Goal: Transaction & Acquisition: Register for event/course

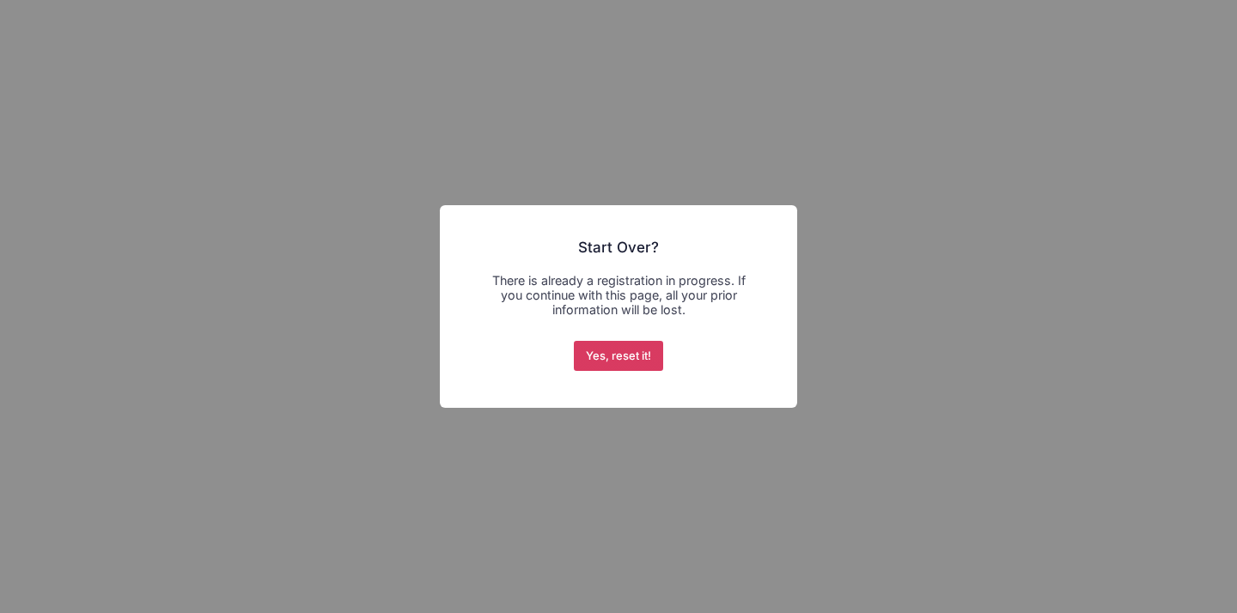
click at [635, 353] on button "Yes, reset it!" at bounding box center [619, 356] width 90 height 31
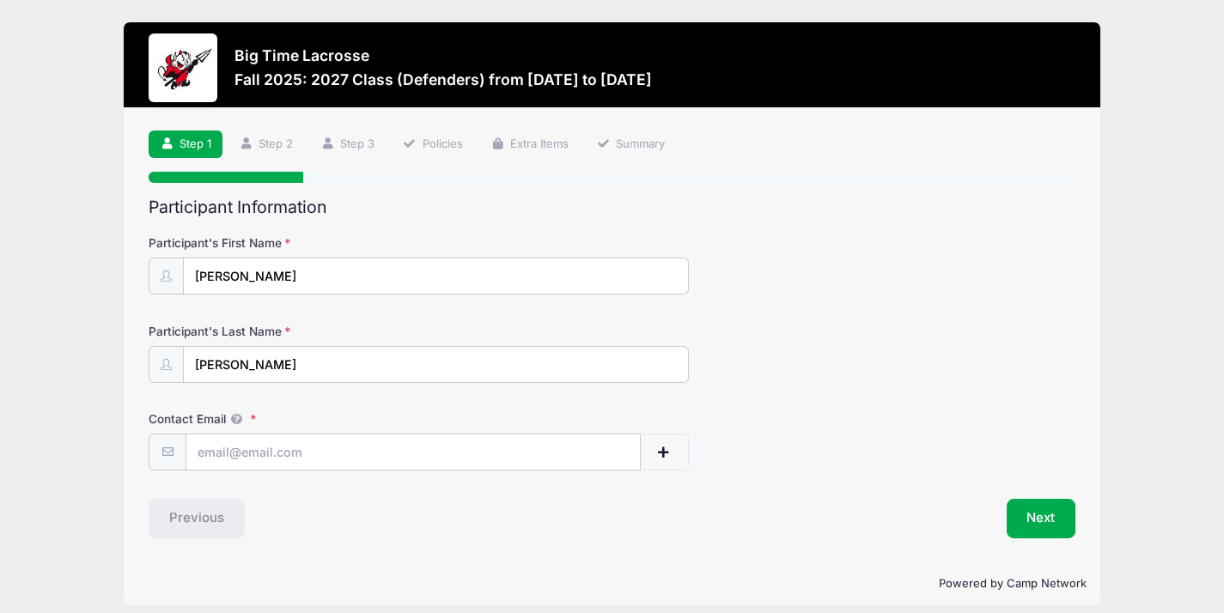
scroll to position [15, 0]
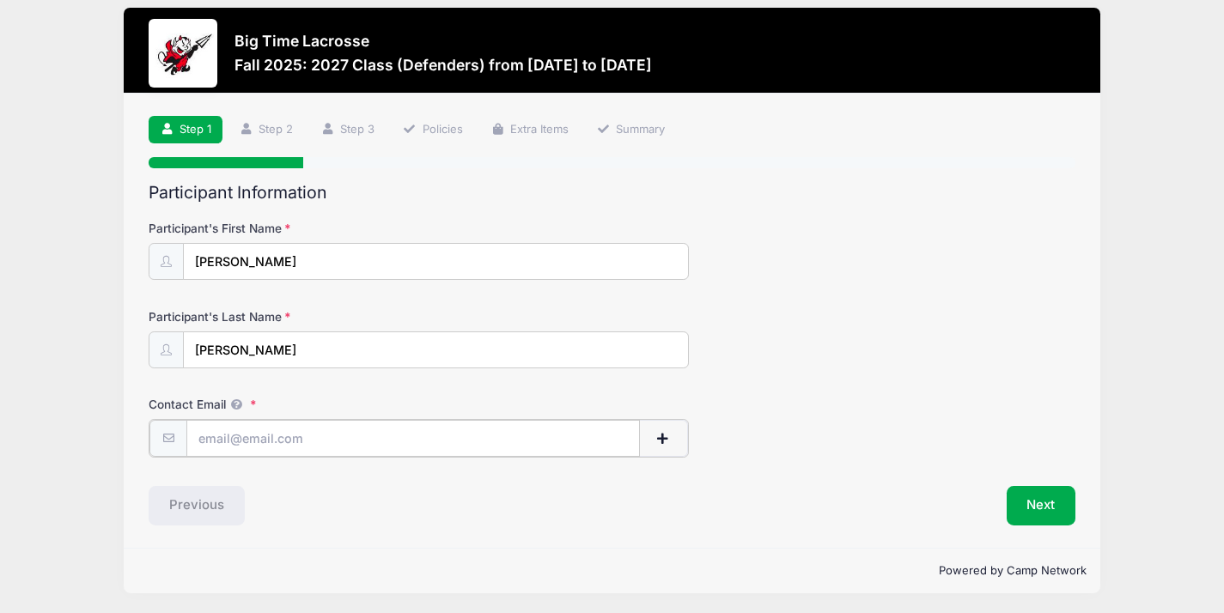
click at [430, 442] on input "Contact Email" at bounding box center [412, 438] width 453 height 37
type input "rileycschwab@icloud.com"
click at [1030, 499] on button "Next" at bounding box center [1042, 505] width 70 height 40
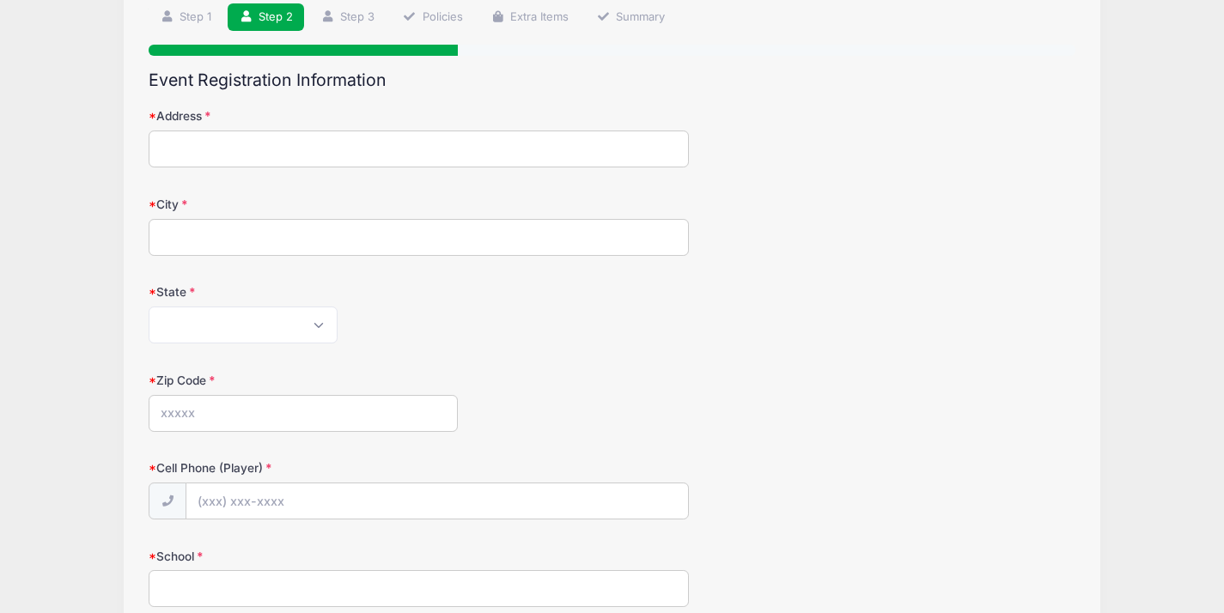
scroll to position [125, 0]
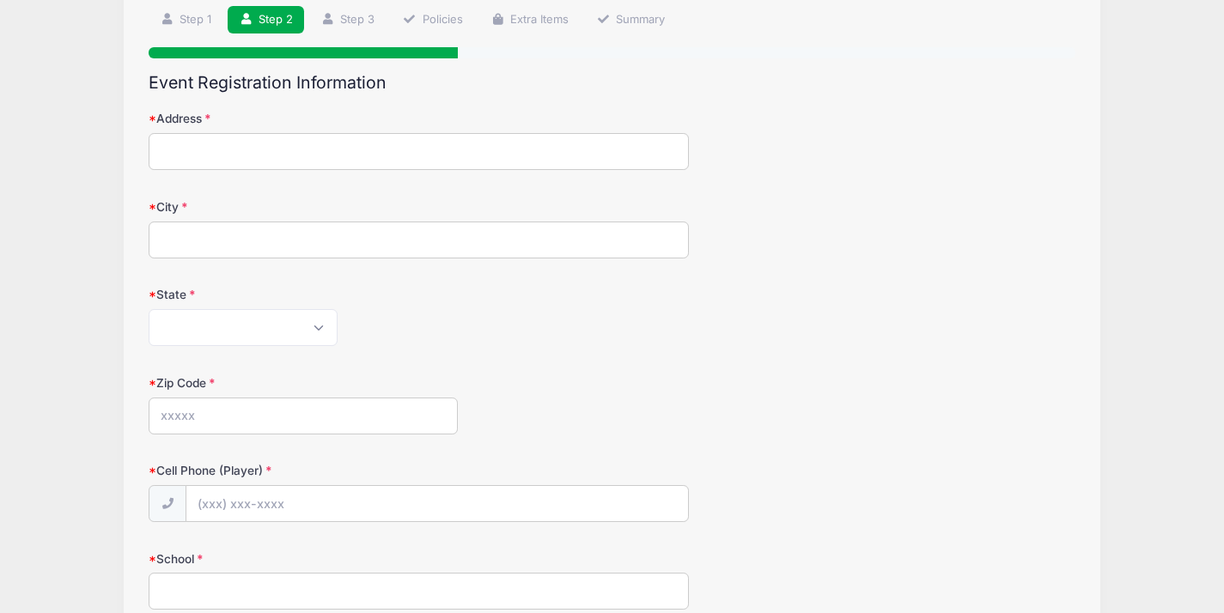
click at [287, 150] on input "Address" at bounding box center [419, 151] width 540 height 37
type input "155 Millstone Road"
type input "Deerfield"
select select "IL"
type input "60015"
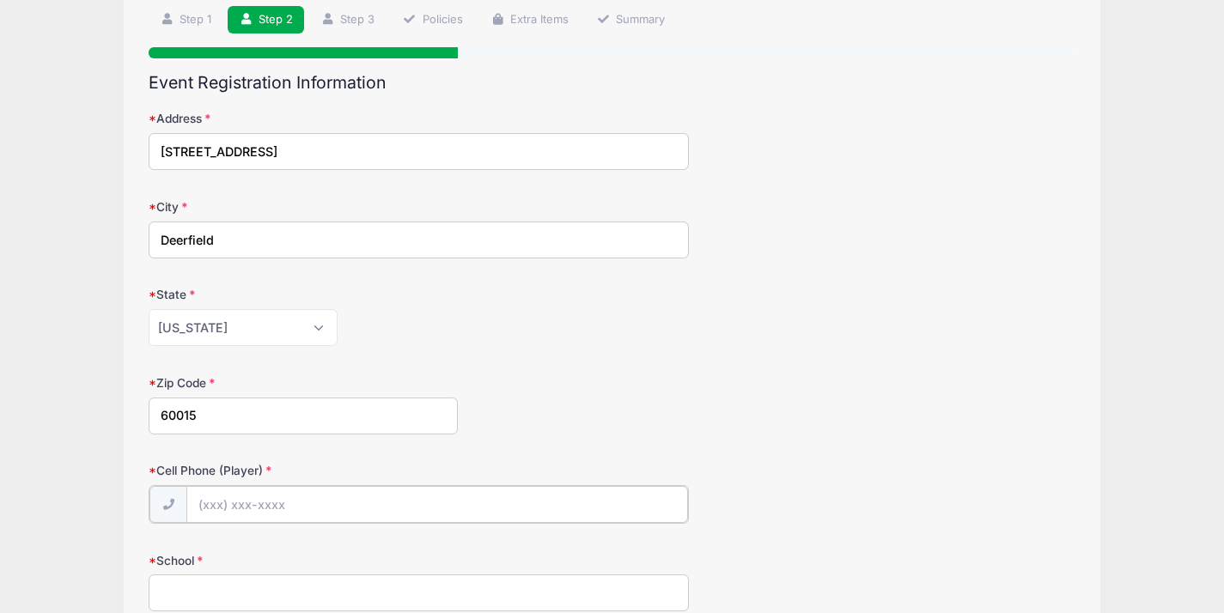
type input "(847) 722-3715"
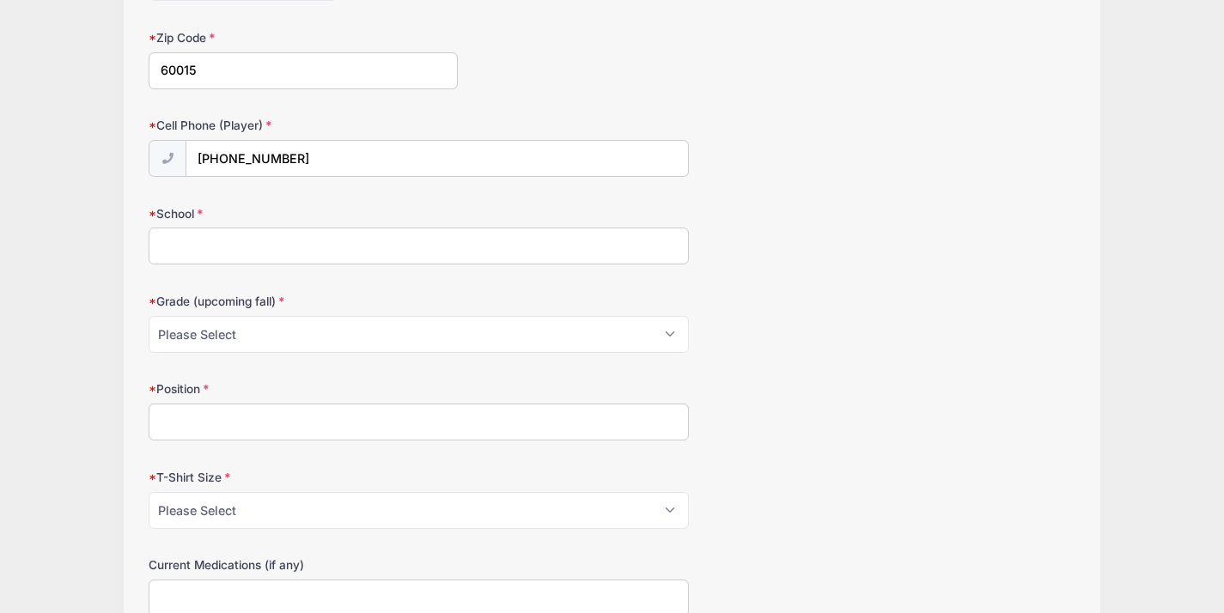
scroll to position [475, 0]
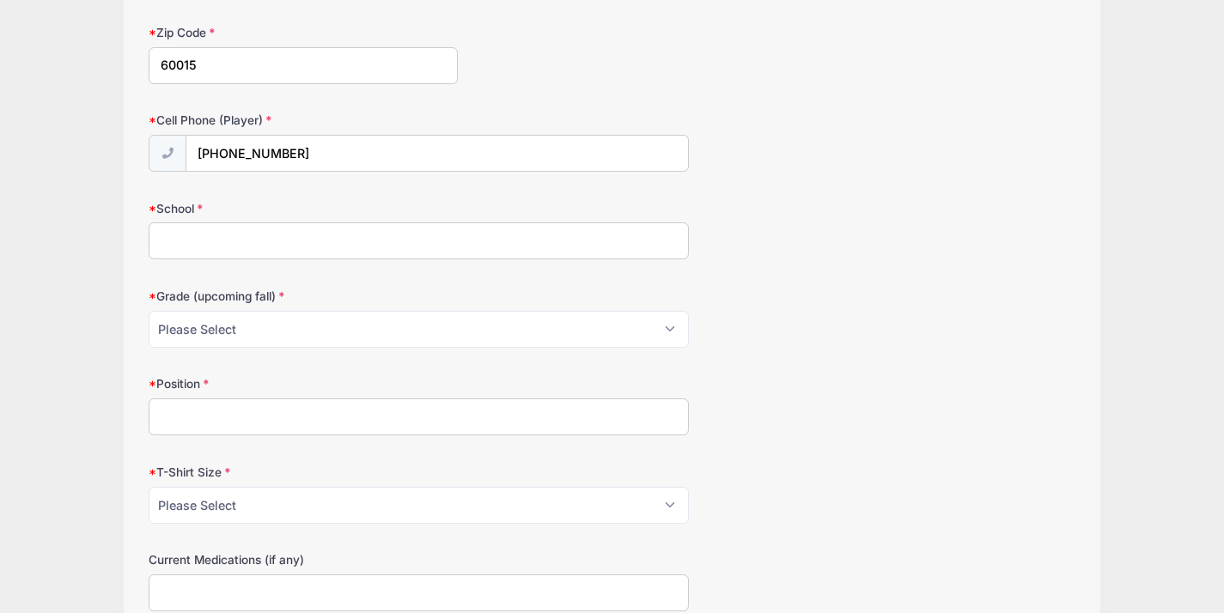
click at [439, 252] on input "School" at bounding box center [419, 241] width 540 height 37
type input "Saint Anne's-Belfield"
click at [460, 322] on select "Please Select Pre-K 1st 2nd 3rd 4th 5th 6th 7th 8th 9th 10th 11th 12th" at bounding box center [419, 329] width 540 height 37
select select "11th"
click at [149, 311] on select "Please Select Pre-K 1st 2nd 3rd 4th 5th 6th 7th 8th 9th 10th 11th 12th" at bounding box center [419, 329] width 540 height 37
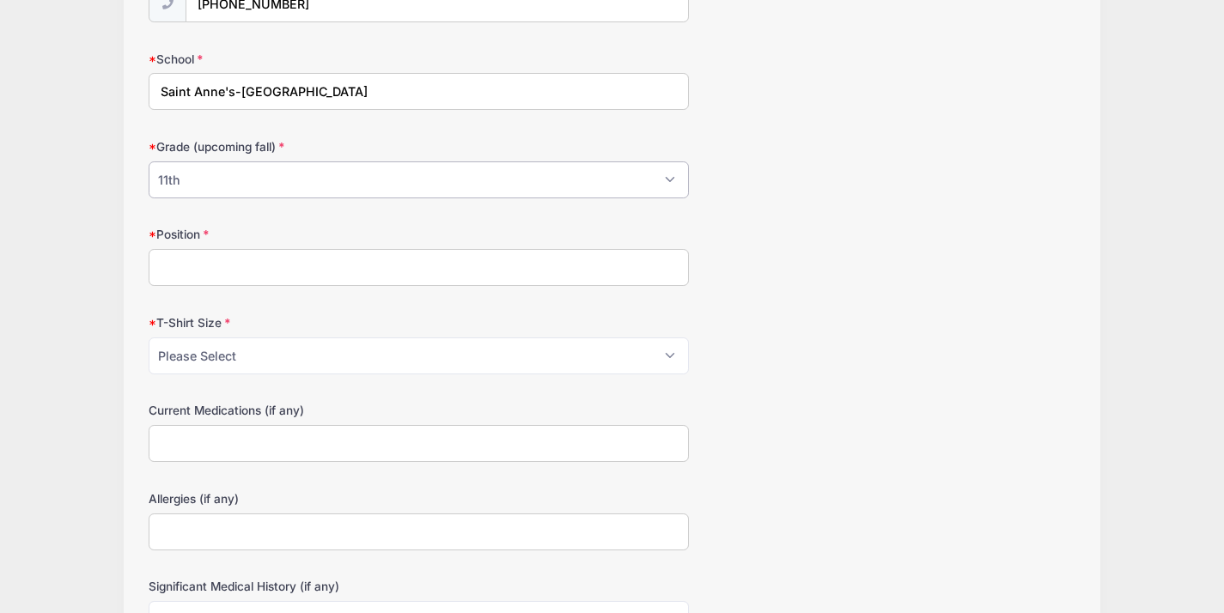
scroll to position [627, 0]
click at [349, 262] on input "Position" at bounding box center [419, 265] width 540 height 37
type input "LSM"
click at [322, 350] on select "Please Select Youth Small Youth Medium Youth Large Adult Small Adult Medium Adu…" at bounding box center [419, 353] width 540 height 37
select select "Adult Large"
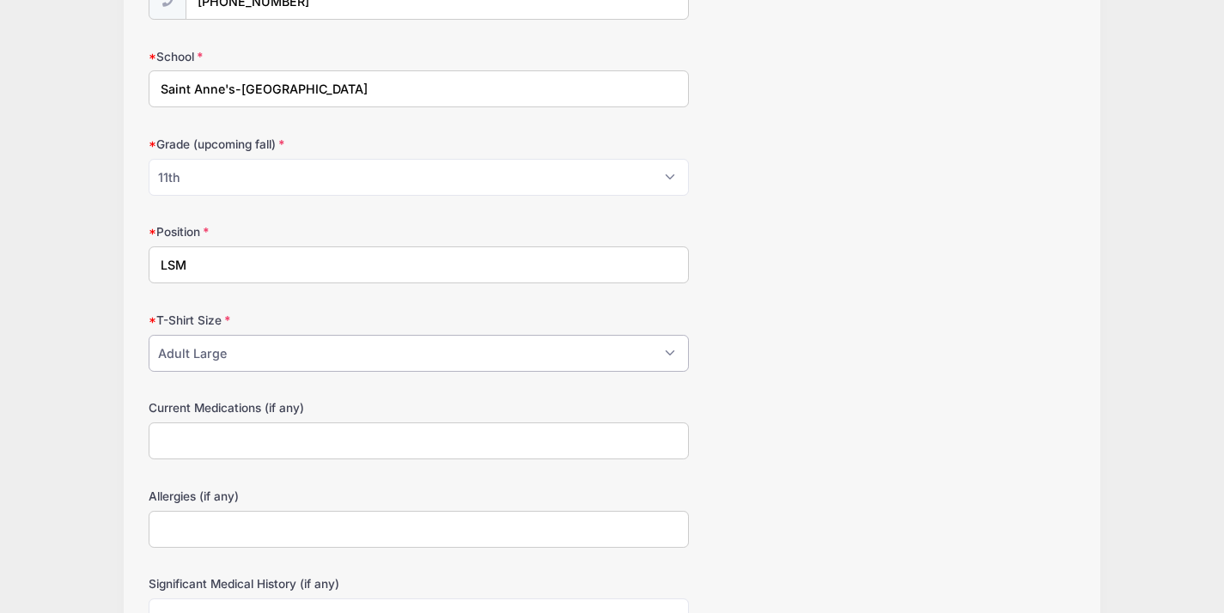
click at [149, 335] on select "Please Select Youth Small Youth Medium Youth Large Adult Small Adult Medium Adu…" at bounding box center [419, 353] width 540 height 37
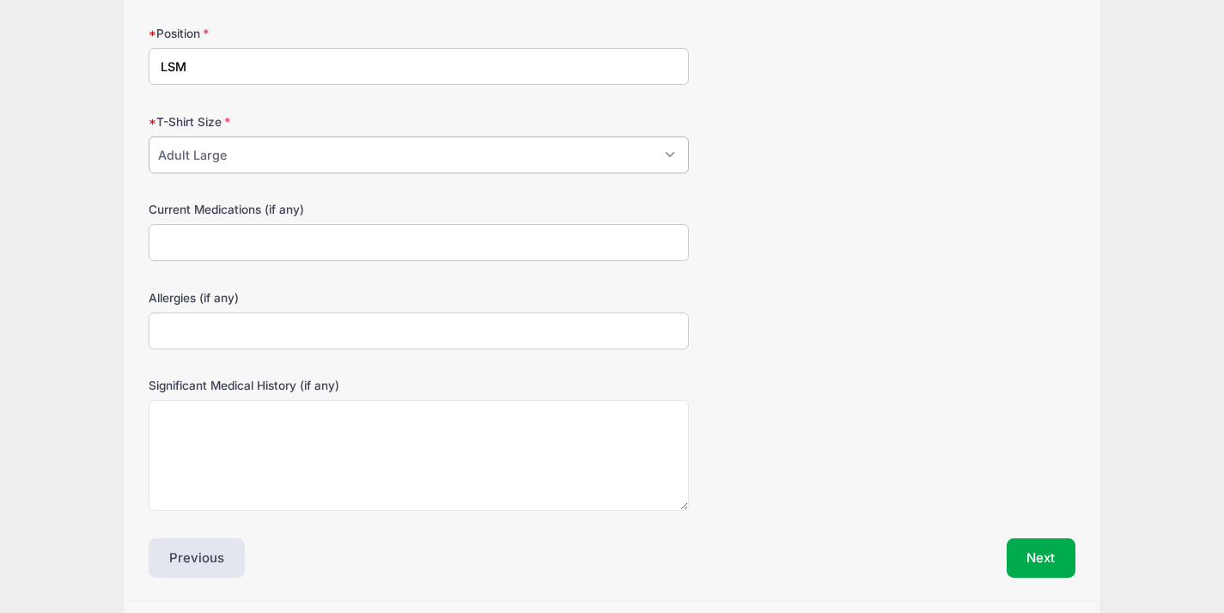
scroll to position [880, 0]
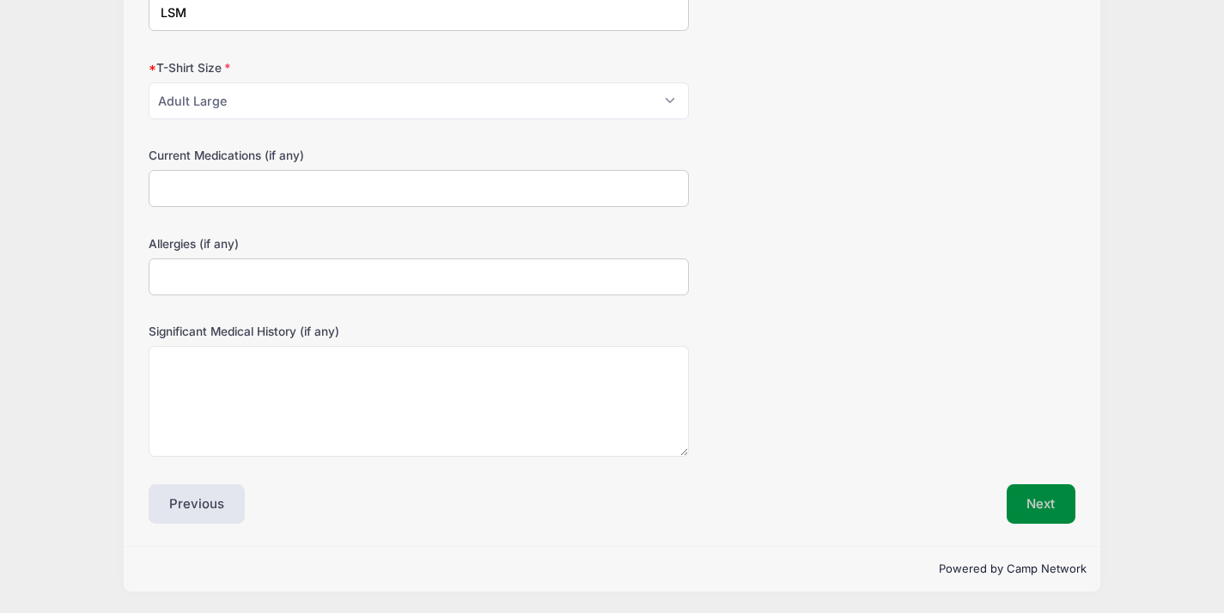
click at [1044, 497] on button "Next" at bounding box center [1042, 505] width 70 height 40
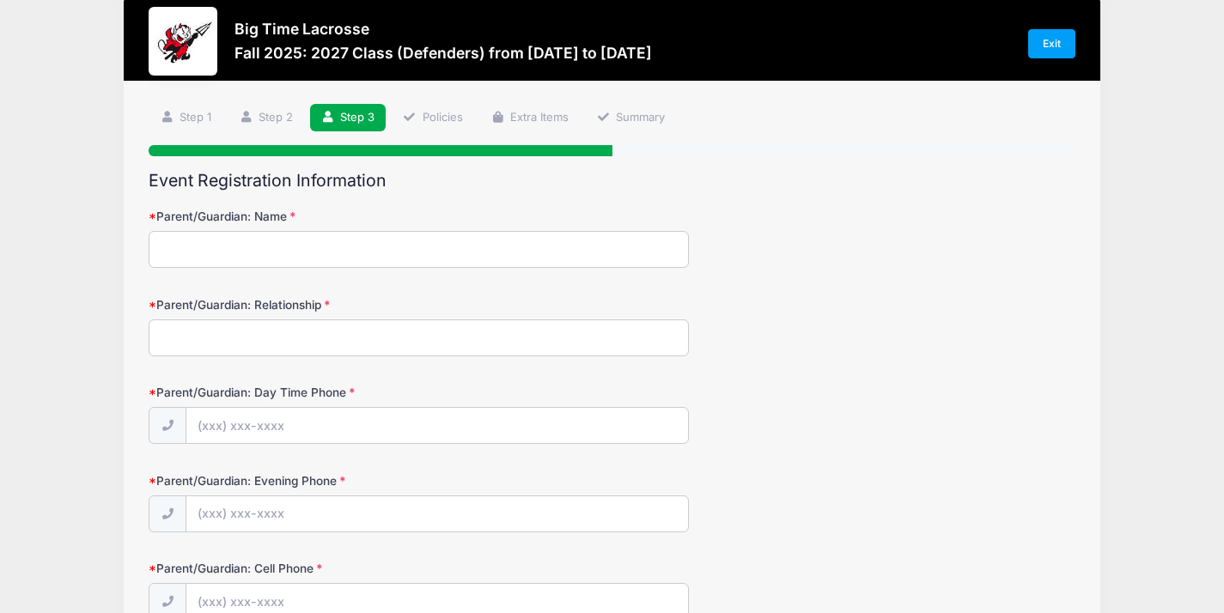
scroll to position [0, 0]
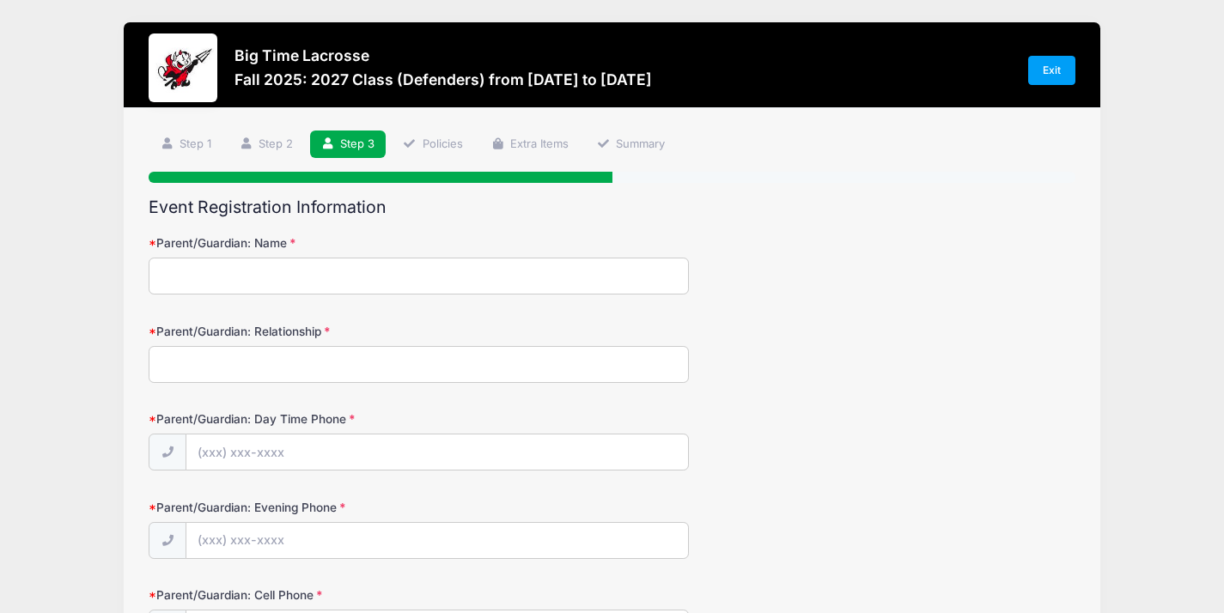
click at [313, 284] on input "Parent/Guardian: Name" at bounding box center [419, 276] width 540 height 37
type input "Daniel Schwab"
type input "(954) 465-6014"
click at [381, 364] on input "Parent/Guardian: Relationship" at bounding box center [419, 364] width 540 height 37
type input "f"
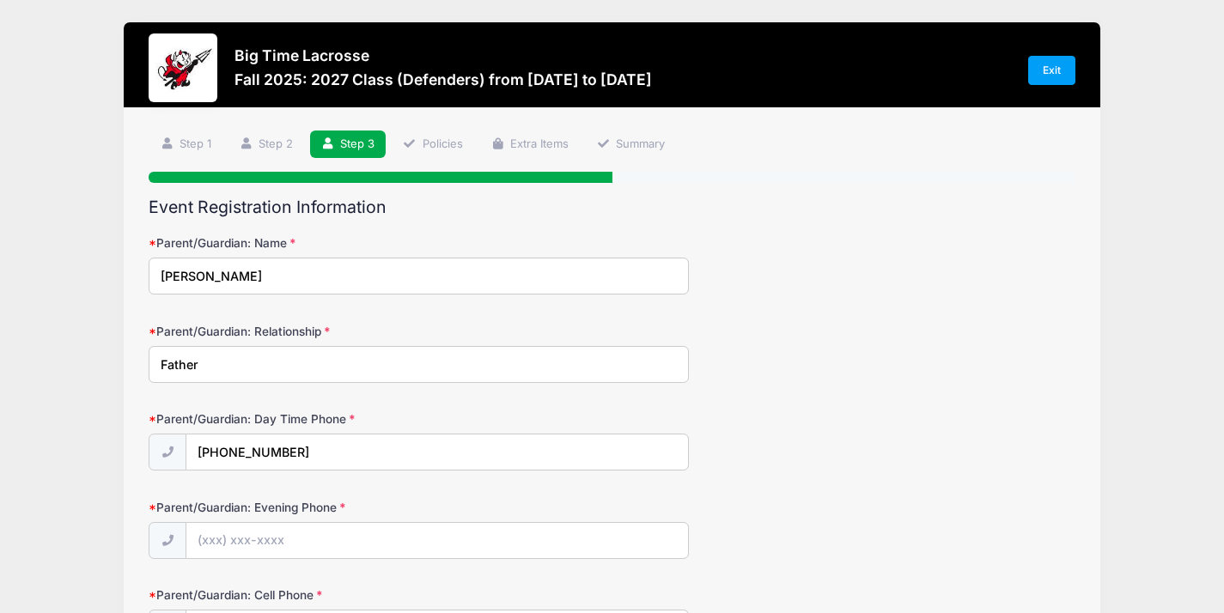
type input "Father"
click at [866, 454] on div "Parent/Guardian: Day Time Phone (954) 465-6014" at bounding box center [612, 441] width 927 height 60
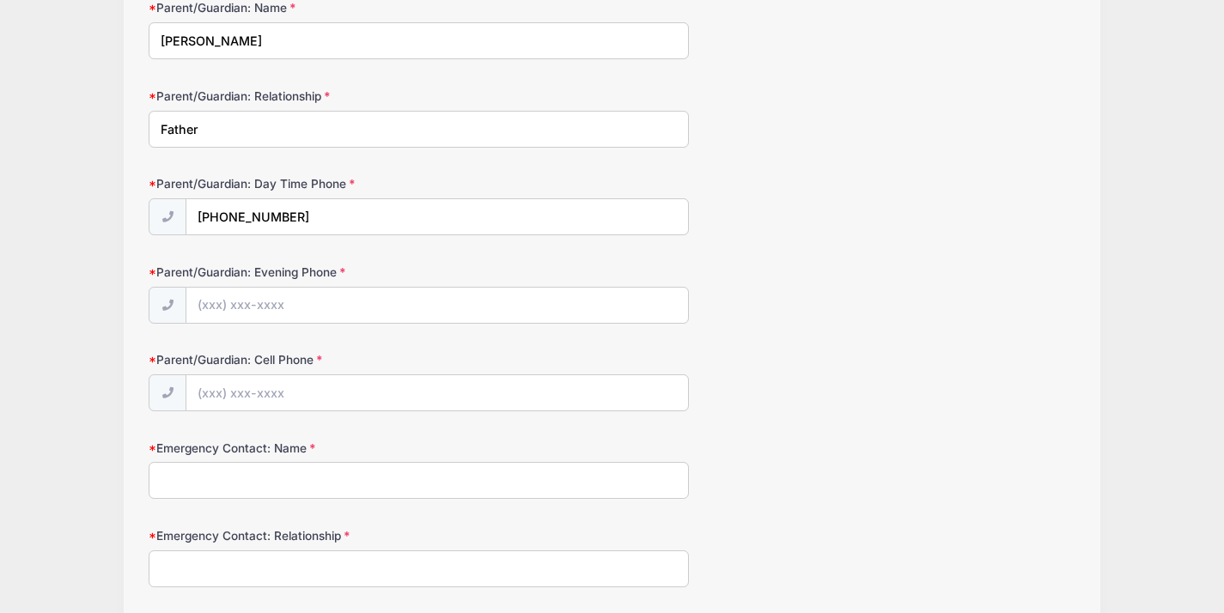
scroll to position [245, 0]
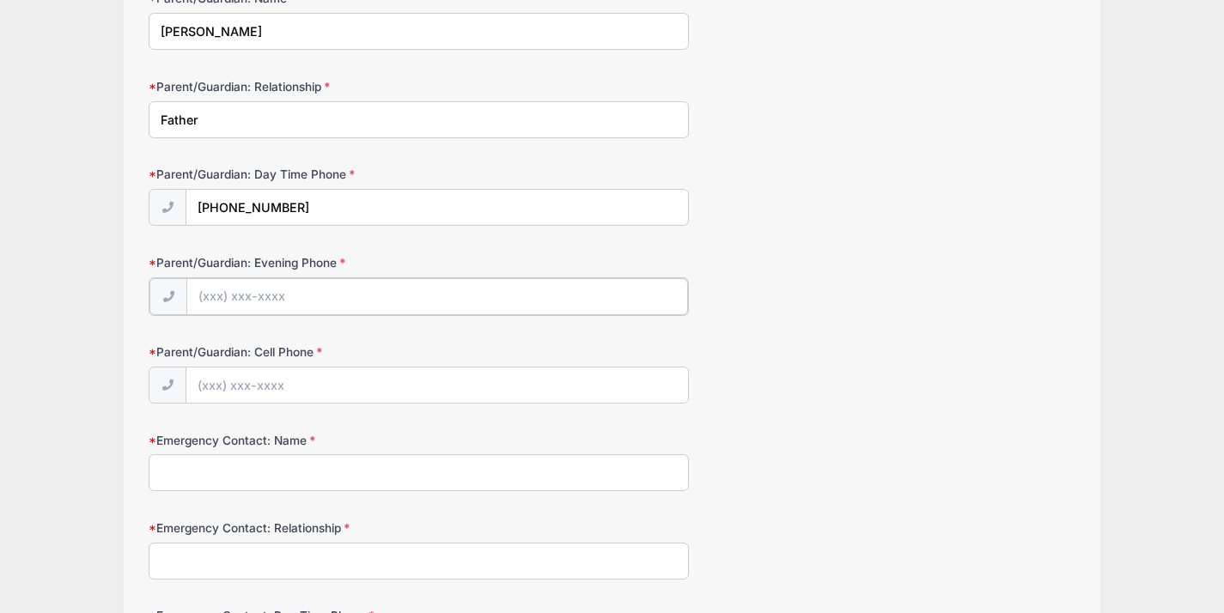
click at [302, 301] on input "Parent/Guardian: Evening Phone" at bounding box center [437, 296] width 502 height 37
type input "(954) 465-6014"
click at [297, 389] on input "Parent/Guardian: Cell Phone" at bounding box center [437, 384] width 502 height 37
type input "(954) 465-6014"
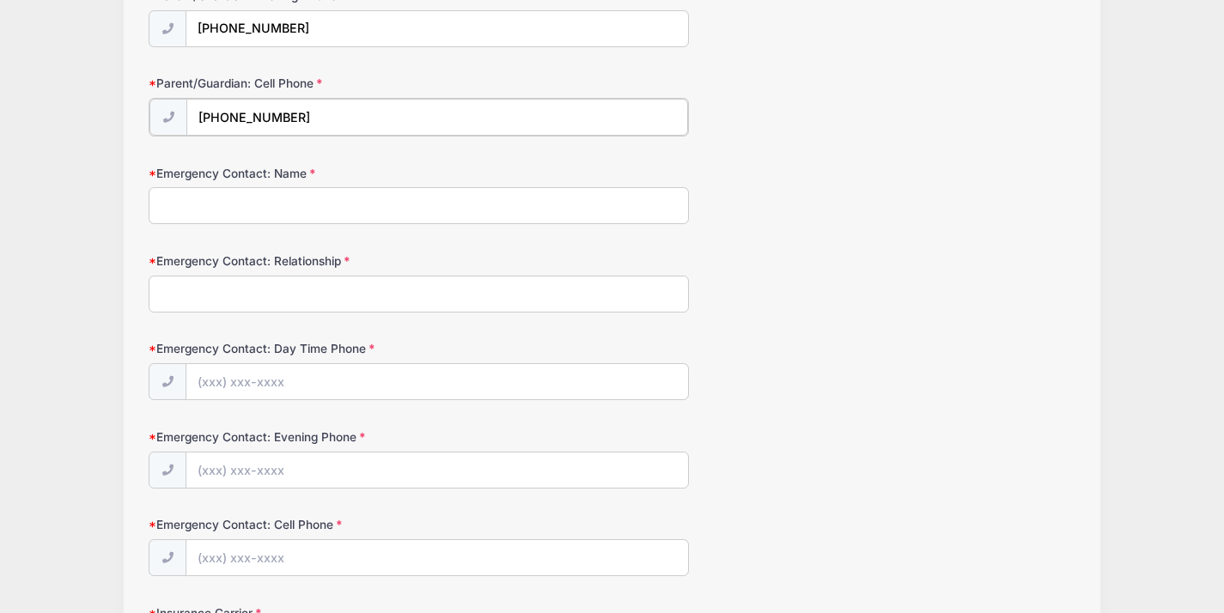
scroll to position [516, 0]
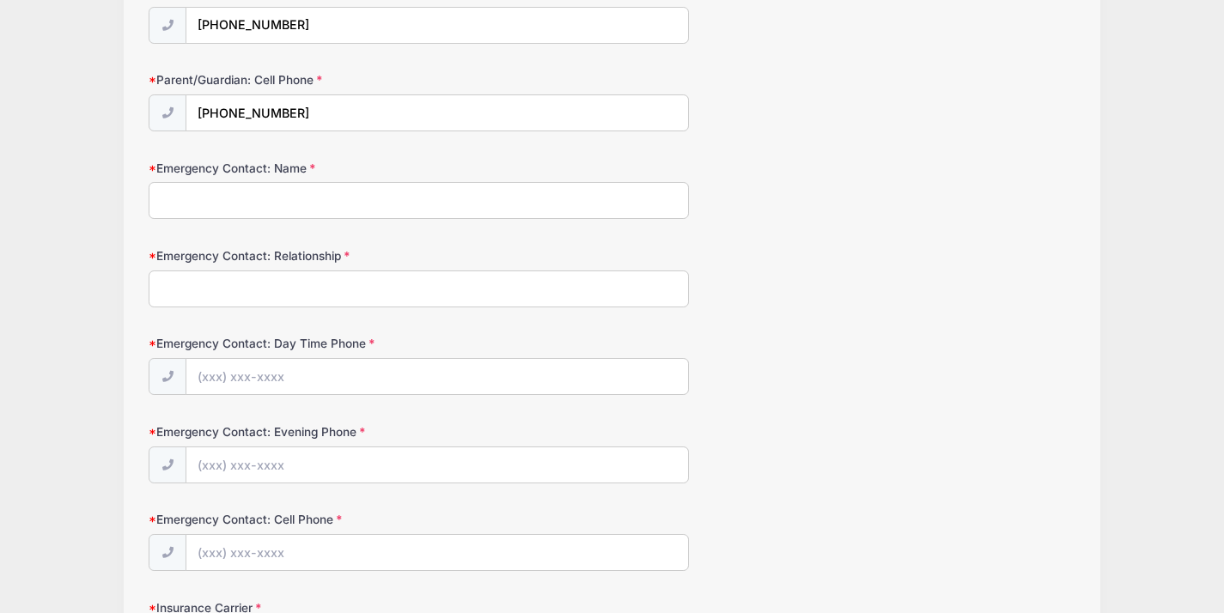
click at [240, 205] on input "Emergency Contact: Name" at bounding box center [419, 200] width 540 height 37
type input "Daniel Schwab"
click at [259, 297] on input "Emergency Contact: Relationship" at bounding box center [419, 289] width 540 height 37
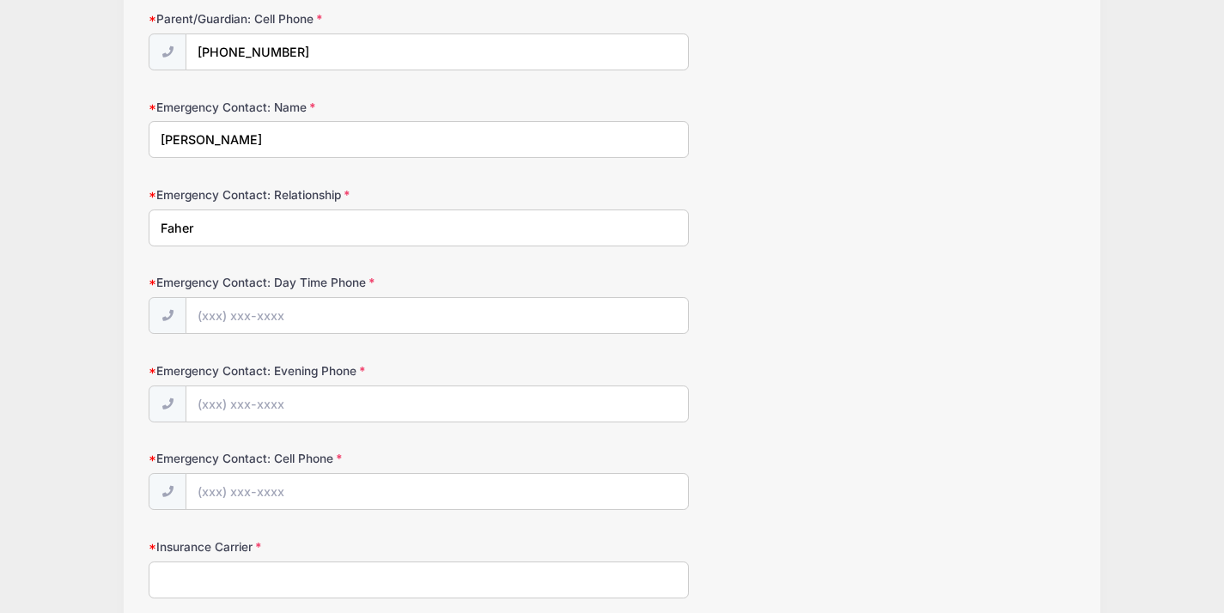
scroll to position [656, 0]
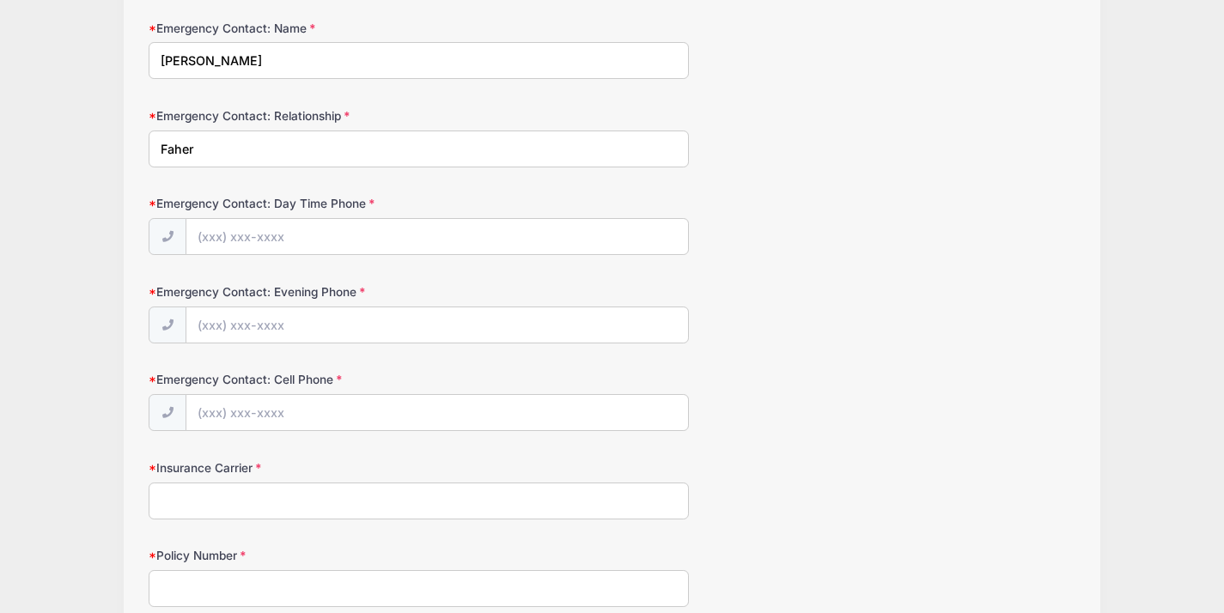
type input "Faher"
click at [239, 234] on input "Emergency Contact: Day Time Phone" at bounding box center [437, 237] width 502 height 37
click at [233, 235] on input "Emergency Contact: Day Time Phone" at bounding box center [437, 237] width 502 height 37
type input "(954) 465-6014"
click at [236, 319] on input "Emergency Contact: Evening Phone" at bounding box center [437, 326] width 502 height 37
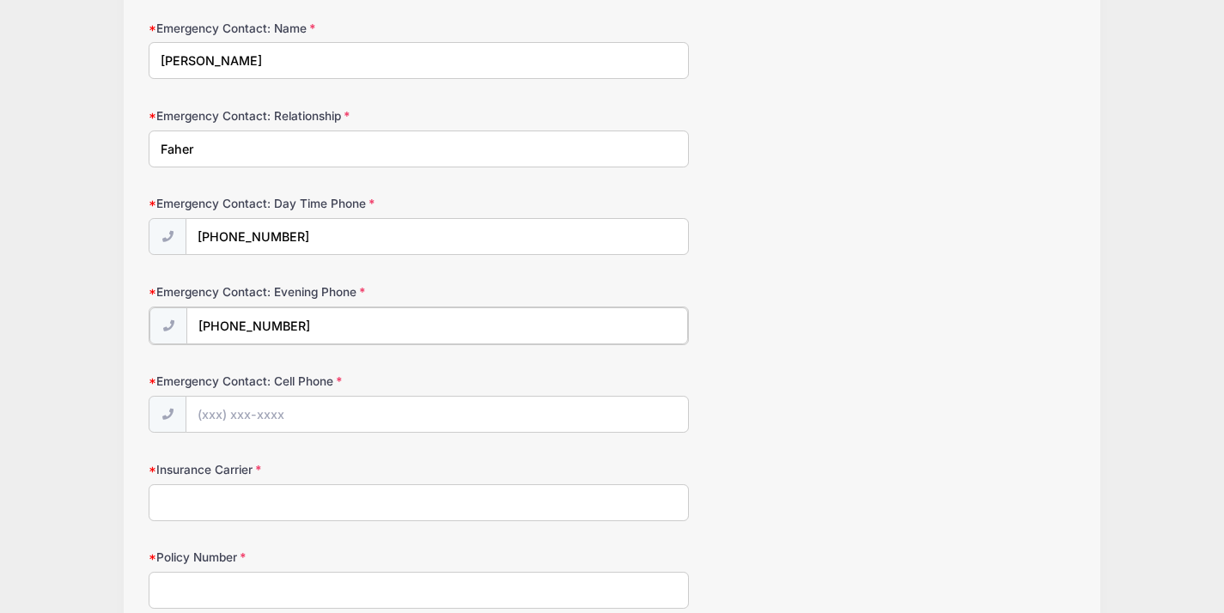
type input "(954) 465-6014"
click at [229, 424] on input "Emergency Contact: Cell Phone" at bounding box center [437, 413] width 502 height 37
type input "(0"
type input "(954) 465-6014"
click at [237, 512] on input "Insurance Carrier" at bounding box center [419, 501] width 540 height 37
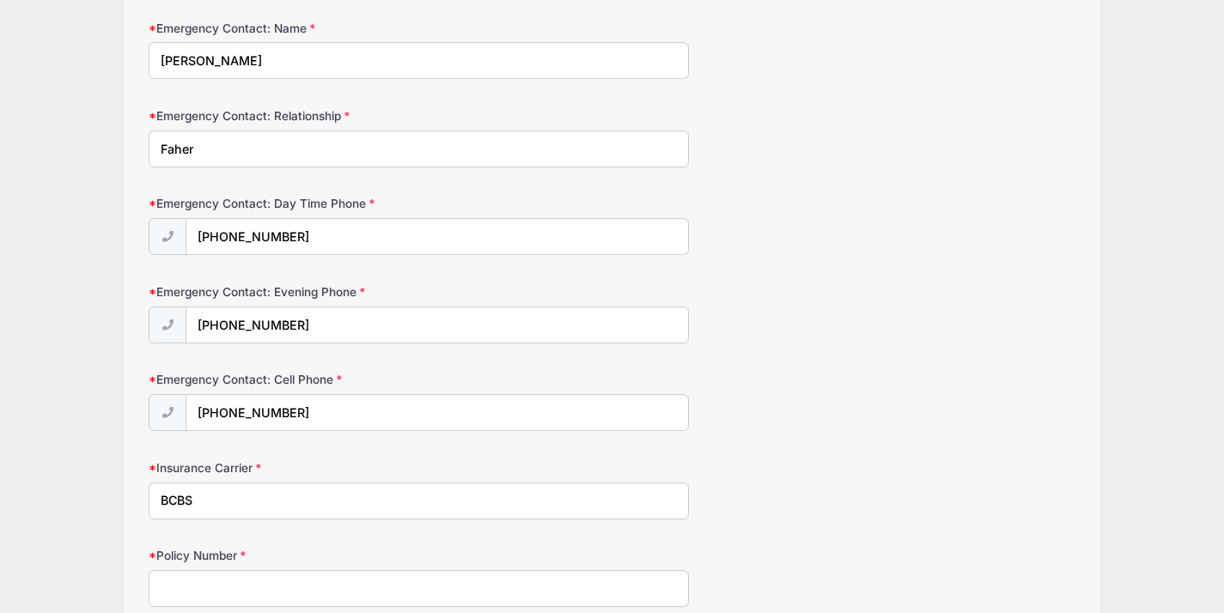
type input "BCBS"
click at [793, 488] on div "Insurance Carrier BCBS" at bounding box center [612, 490] width 927 height 60
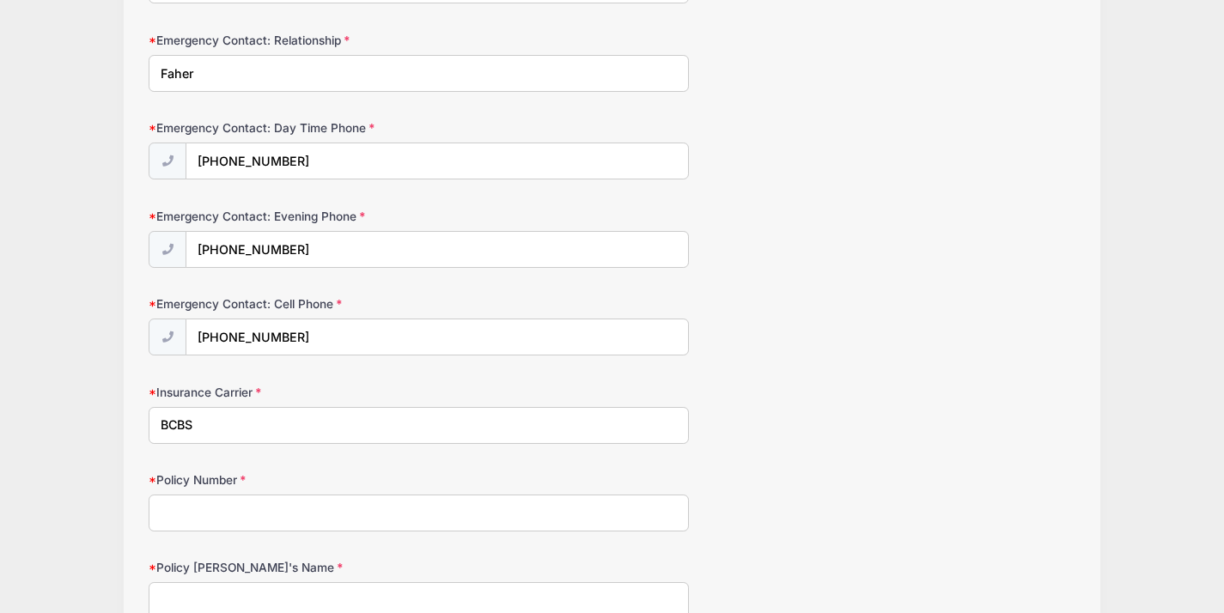
scroll to position [894, 0]
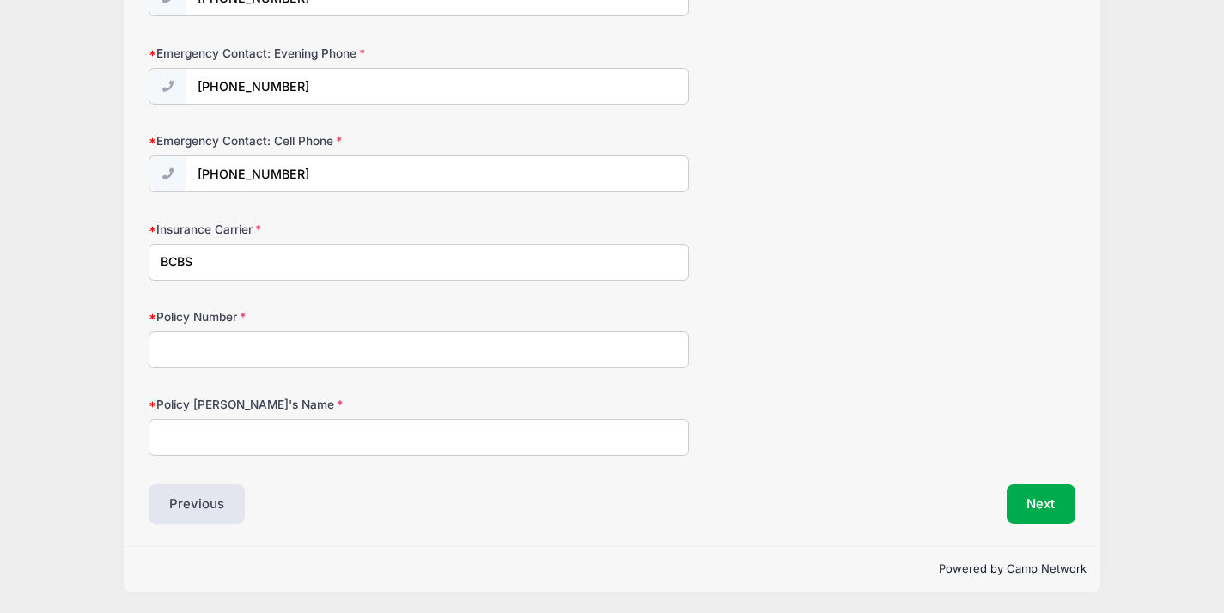
click at [222, 433] on input "Policy Holder's Name" at bounding box center [419, 437] width 540 height 37
type input "d"
type input "Daniel Schwab"
click at [217, 339] on input "Policy Number" at bounding box center [419, 350] width 540 height 37
type input "CQM107597701001"
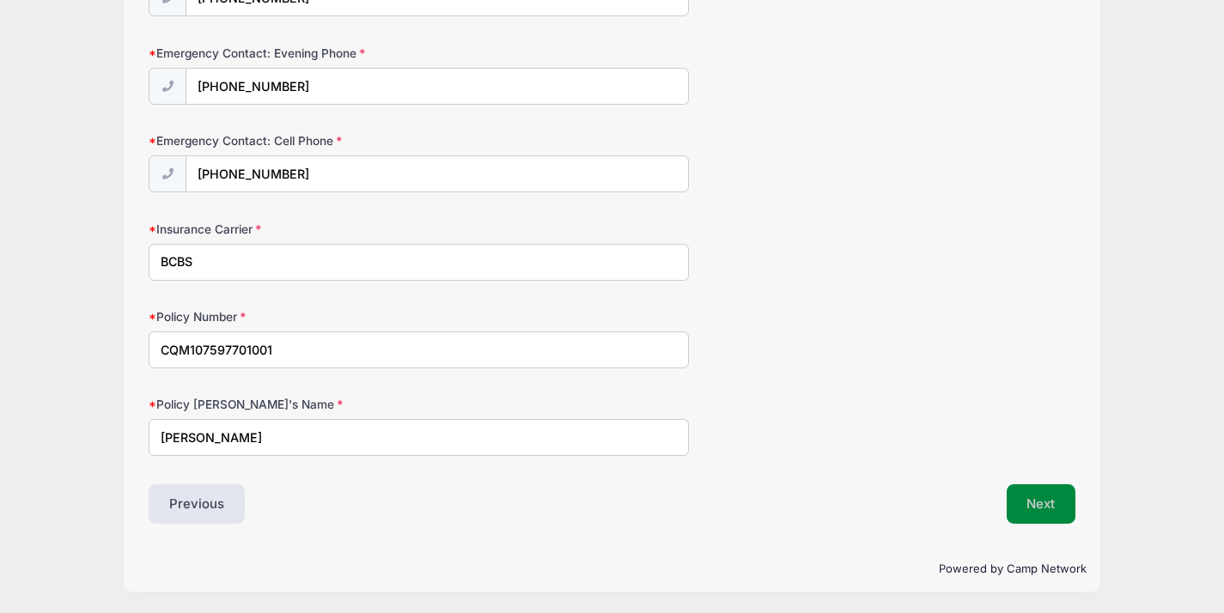
click at [1060, 507] on button "Next" at bounding box center [1042, 505] width 70 height 40
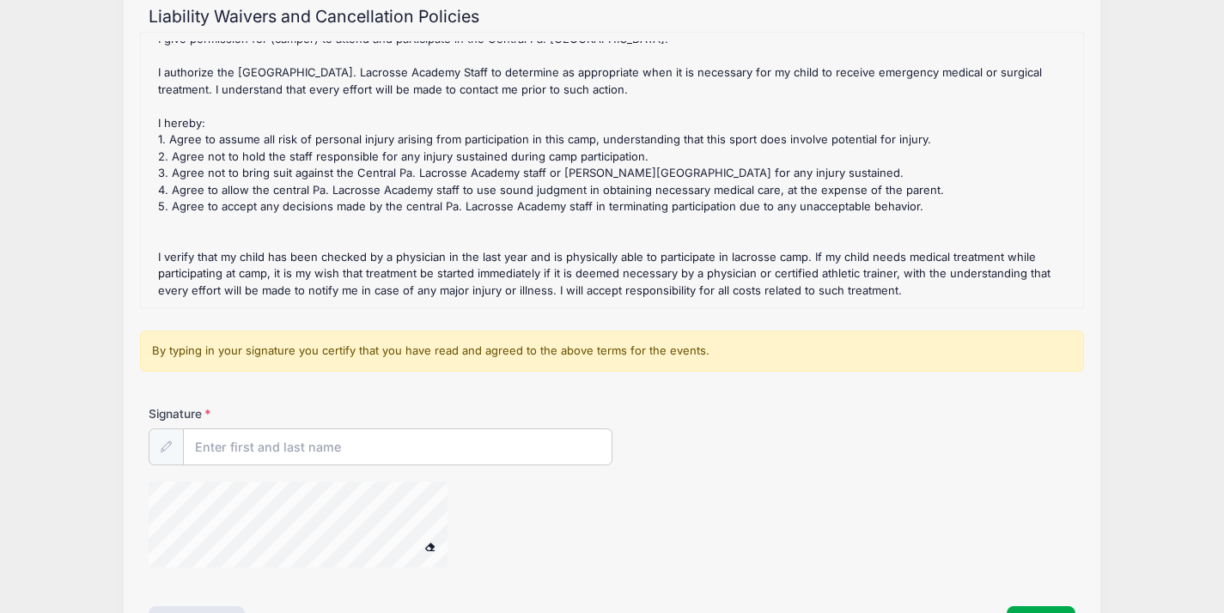
scroll to position [235, 0]
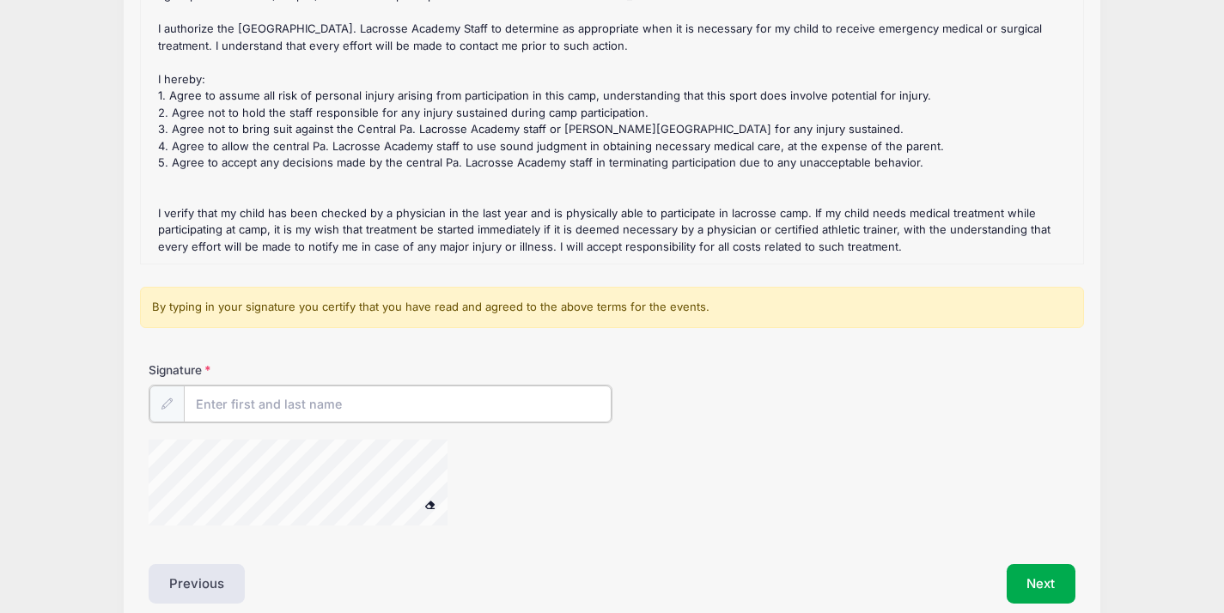
click at [248, 400] on input "Signature" at bounding box center [398, 404] width 428 height 37
type input "d"
type input "Daniel Schwab"
click at [1020, 583] on button "Next" at bounding box center [1042, 583] width 70 height 40
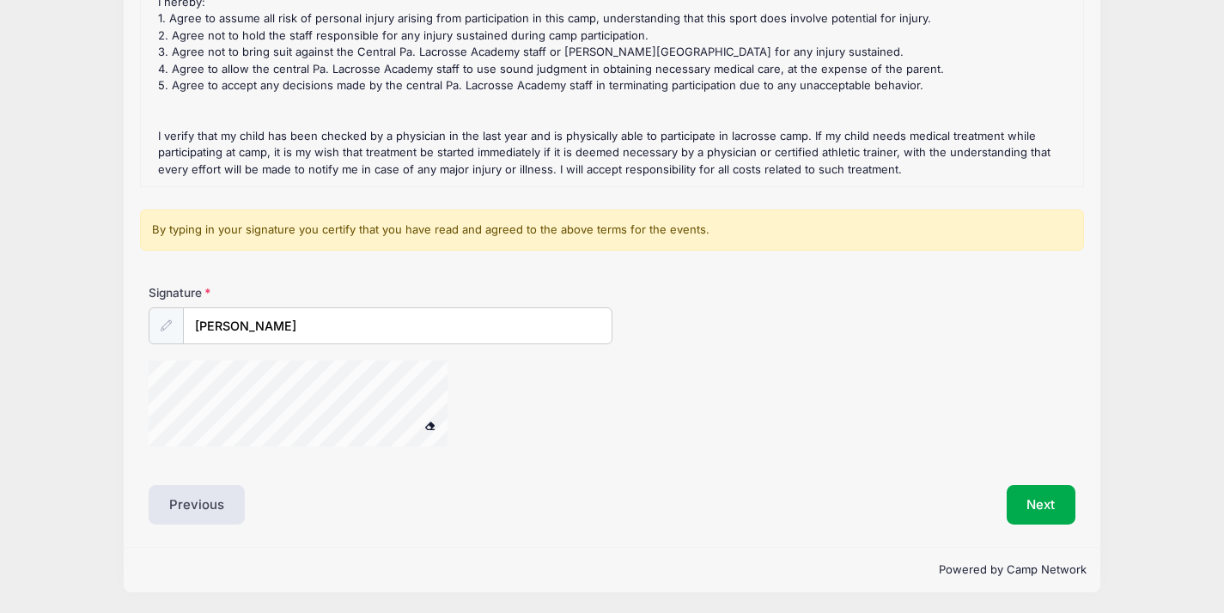
scroll to position [311, 0]
click at [1052, 507] on button "Next" at bounding box center [1042, 506] width 70 height 40
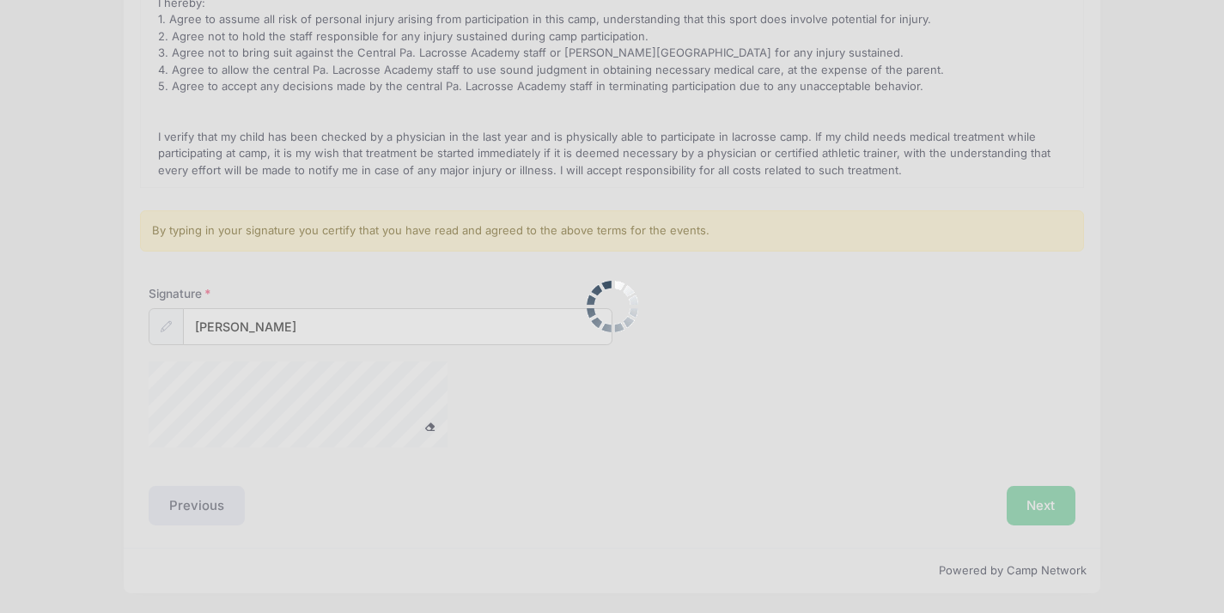
scroll to position [0, 0]
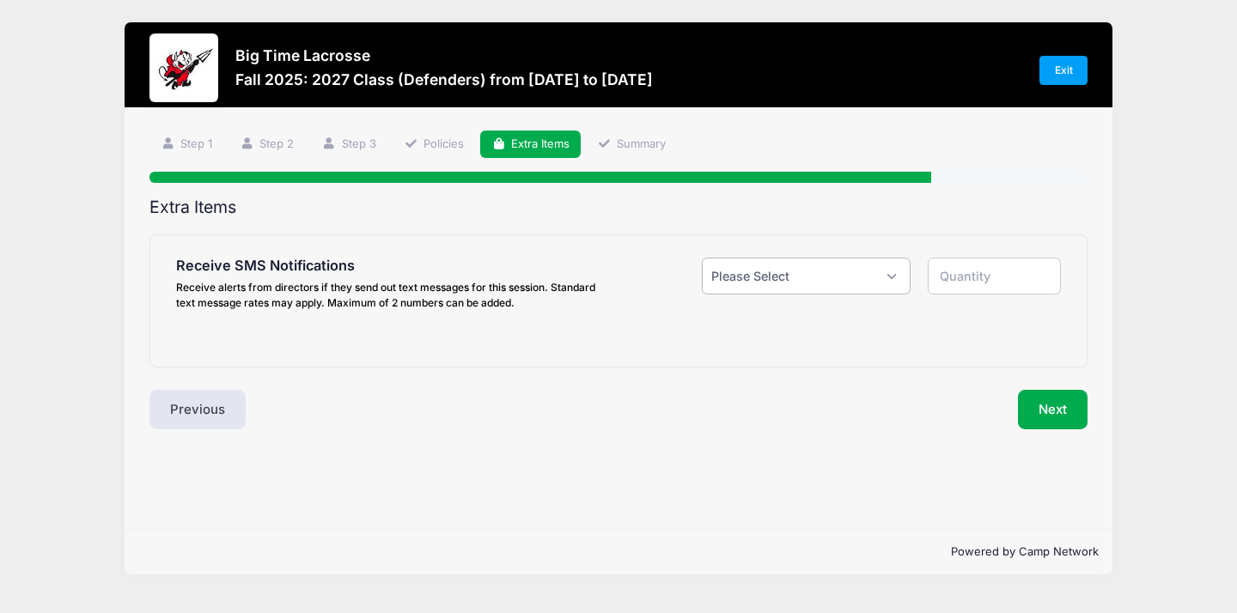
click at [894, 277] on select "Please Select Yes ($0.00) No" at bounding box center [806, 276] width 209 height 37
select select "1"
click at [702, 258] on select "Please Select Yes ($0.00) No" at bounding box center [806, 276] width 209 height 37
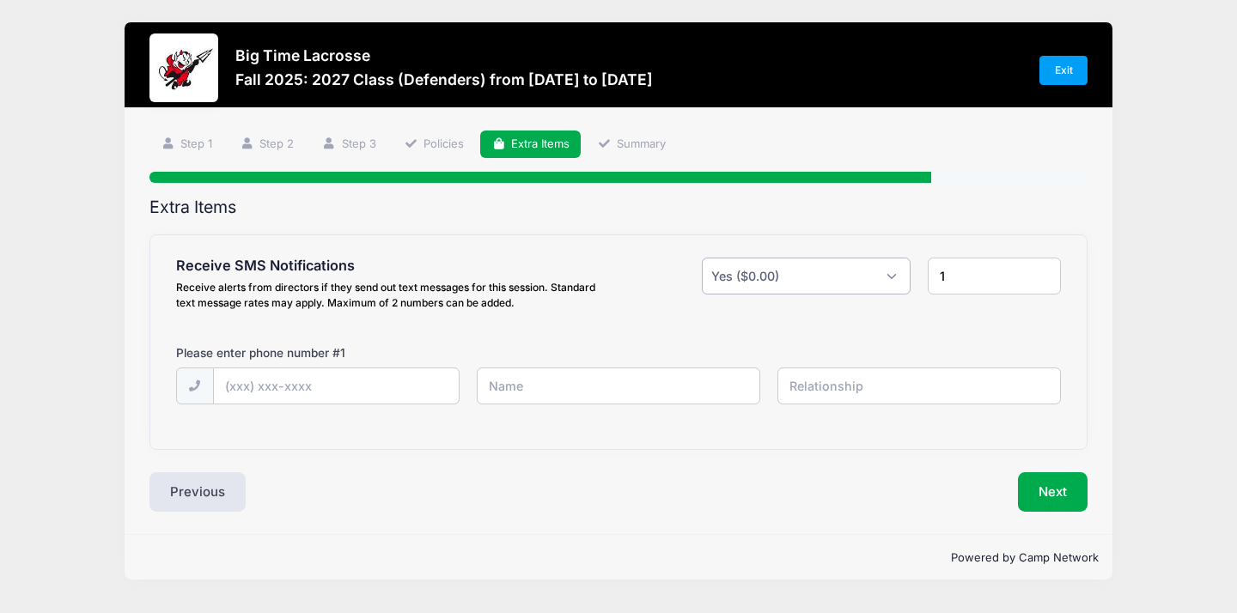
click at [894, 279] on select "Please Select Yes ($0.00) No" at bounding box center [806, 276] width 209 height 37
click at [953, 274] on input "1" at bounding box center [995, 276] width 134 height 37
click at [1044, 267] on input "2" at bounding box center [995, 276] width 134 height 37
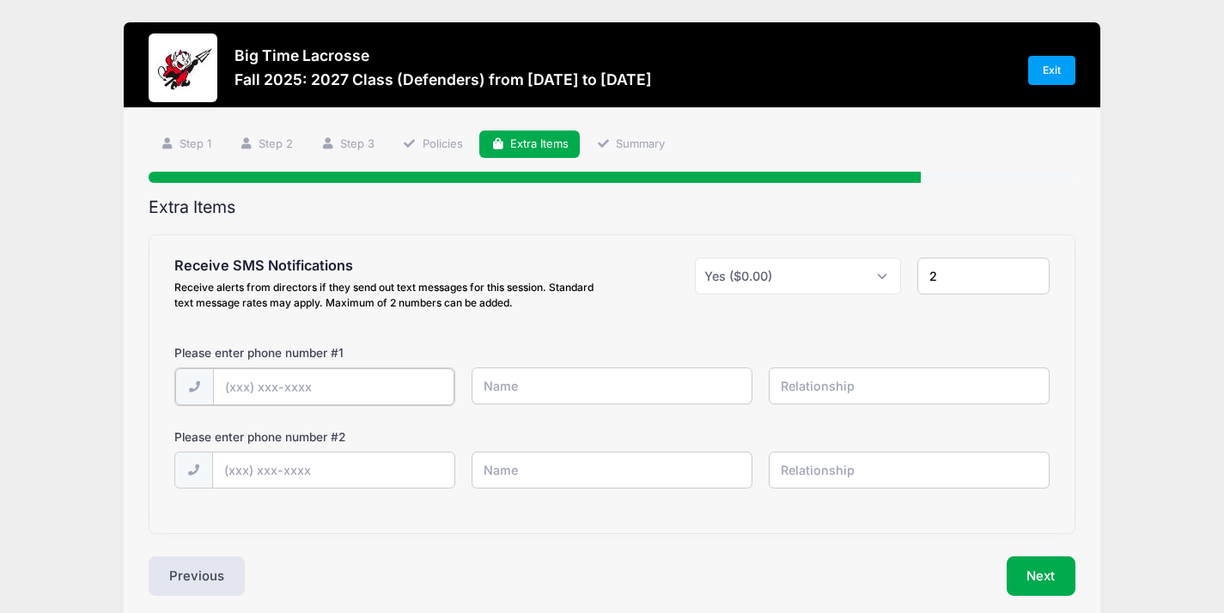
click at [299, 388] on input "text" at bounding box center [333, 387] width 241 height 37
click at [991, 274] on input "2" at bounding box center [984, 276] width 132 height 37
click at [1033, 270] on input "2" at bounding box center [984, 276] width 132 height 37
type input "1"
click at [1035, 279] on input "1" at bounding box center [984, 276] width 132 height 37
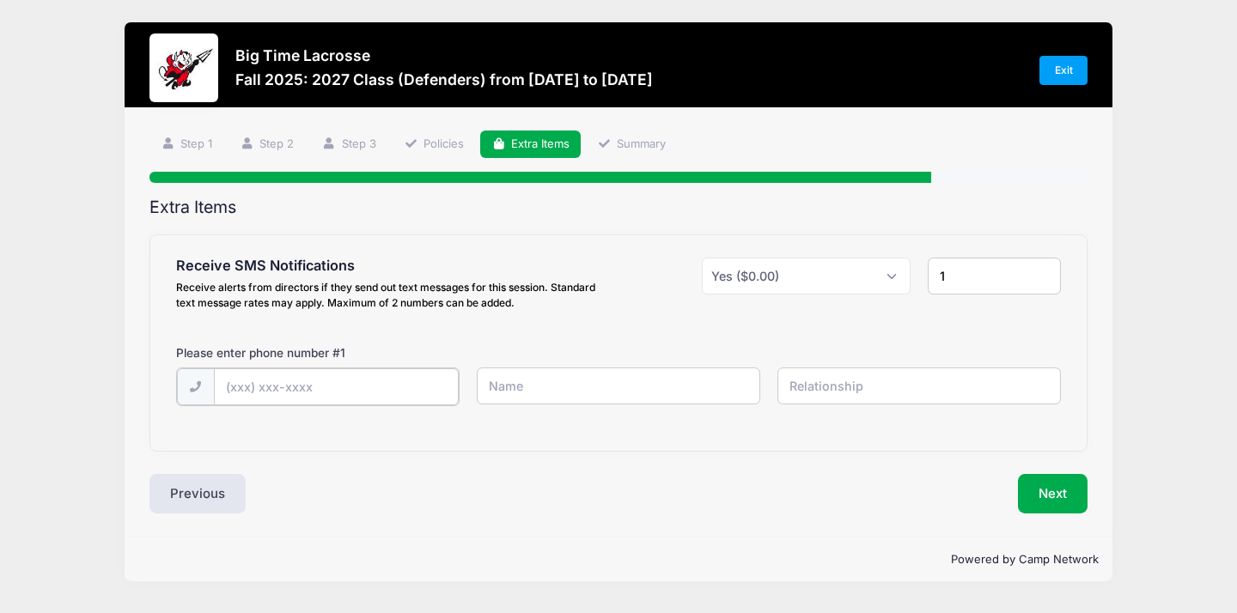
click at [359, 377] on input "text" at bounding box center [336, 387] width 245 height 37
type input "(954) 465-6014"
type input "Daniel Schwab"
click at [811, 390] on input "text" at bounding box center [920, 386] width 284 height 37
type input "Father"
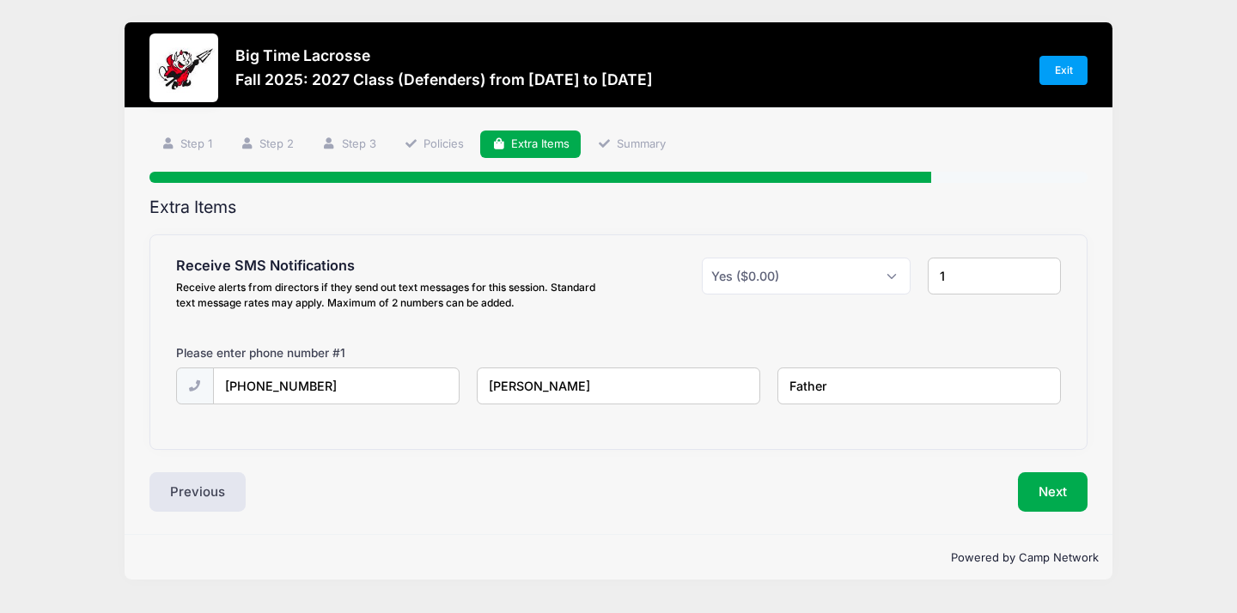
click at [968, 278] on input "1" at bounding box center [995, 276] width 134 height 37
type input "2"
click at [1044, 270] on input "2" at bounding box center [995, 276] width 134 height 37
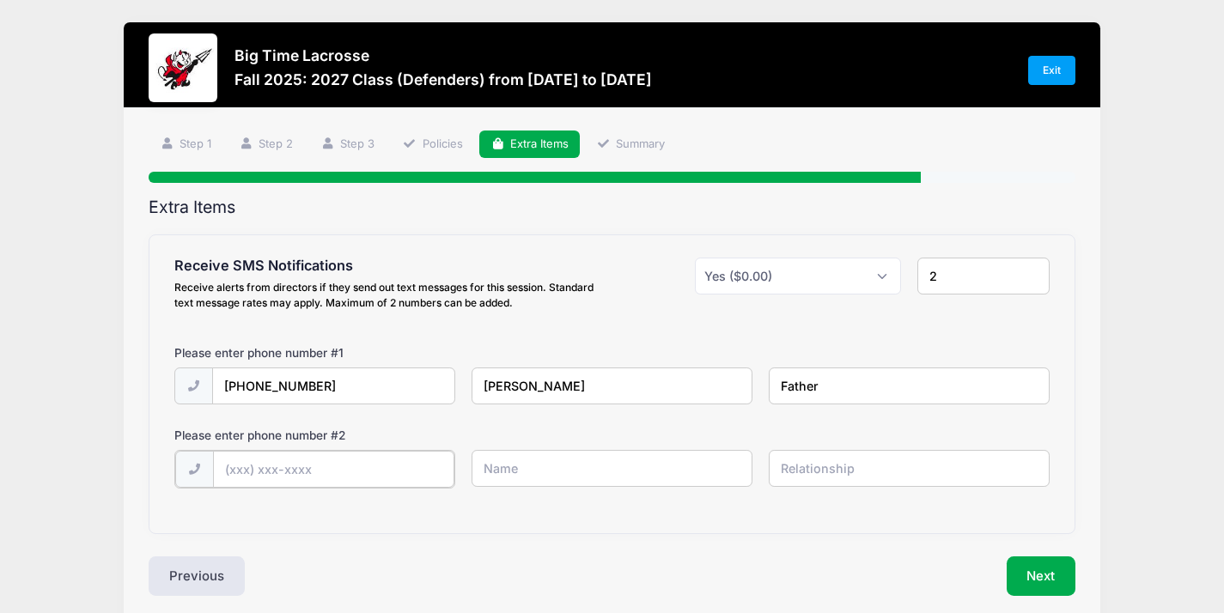
click at [289, 469] on input "text" at bounding box center [333, 469] width 241 height 37
type input "(847) 722-3715"
click at [500, 456] on input "text" at bounding box center [612, 468] width 281 height 37
type input "Riley Schwab"
type input "Player"
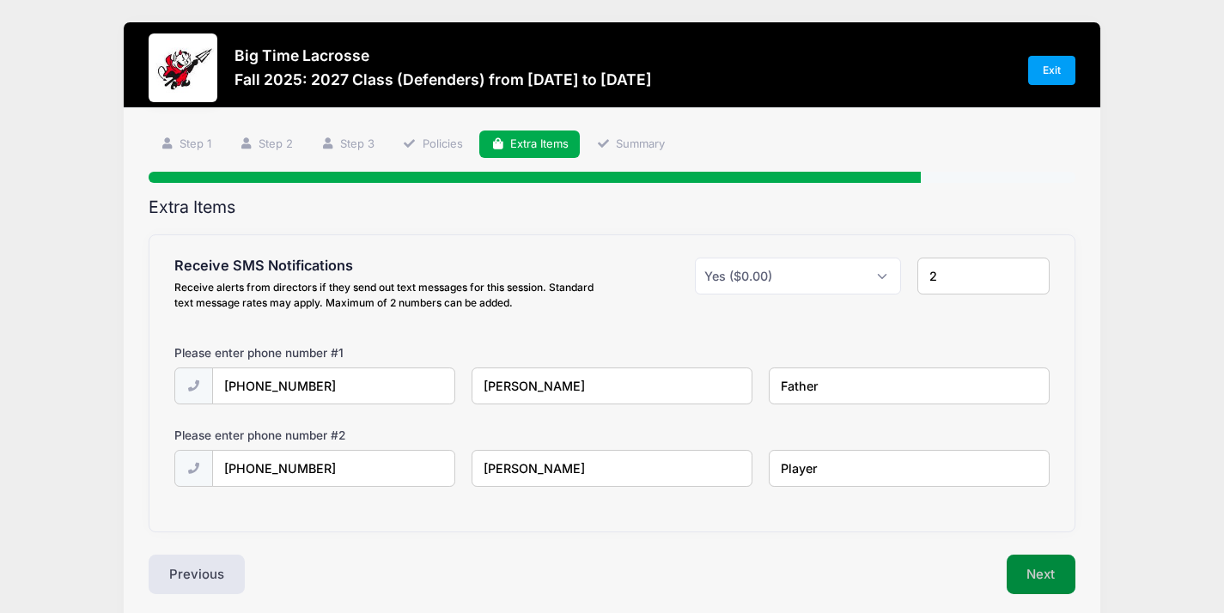
click at [1046, 580] on button "Next" at bounding box center [1042, 575] width 70 height 40
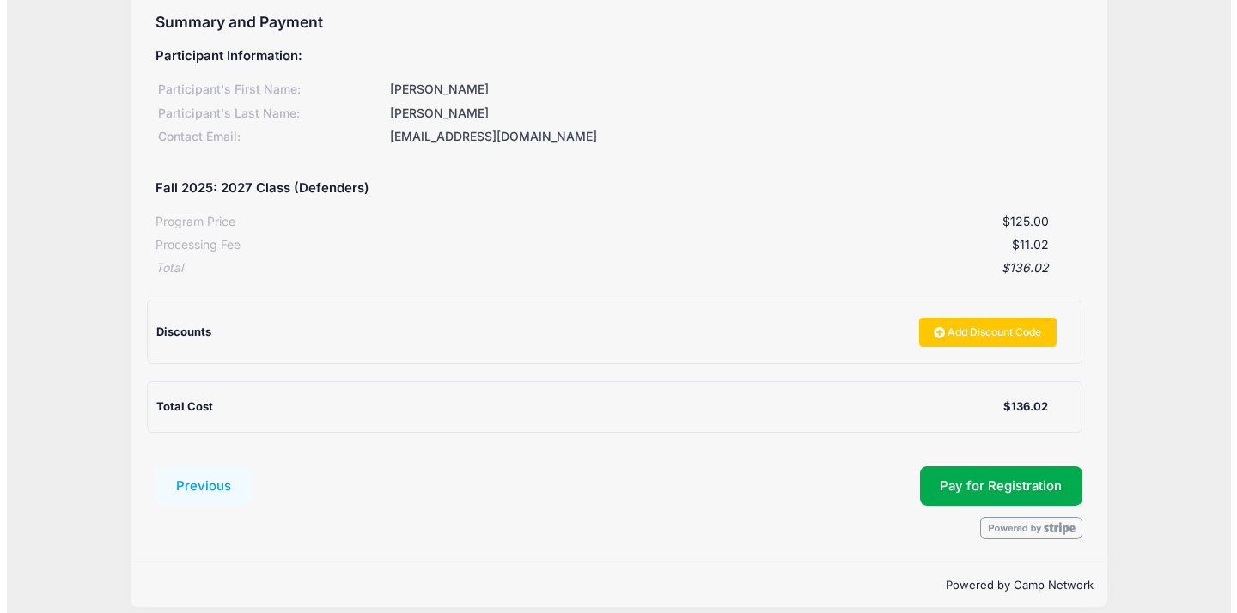
scroll to position [201, 0]
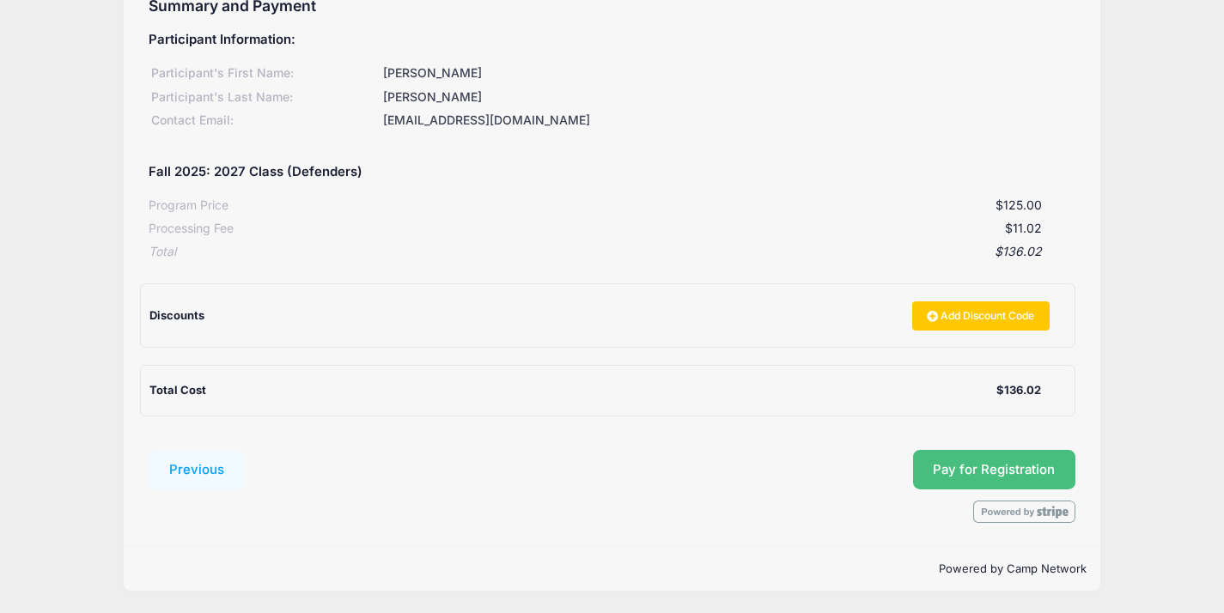
click at [979, 470] on button "Pay for Registration" at bounding box center [994, 470] width 163 height 40
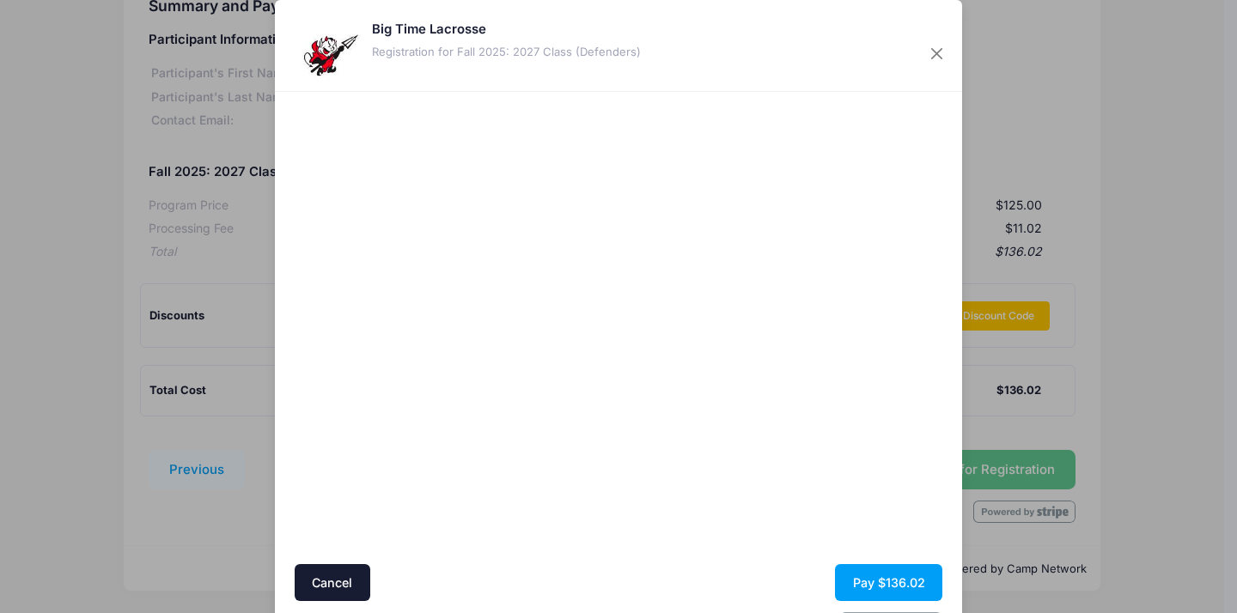
scroll to position [0, 0]
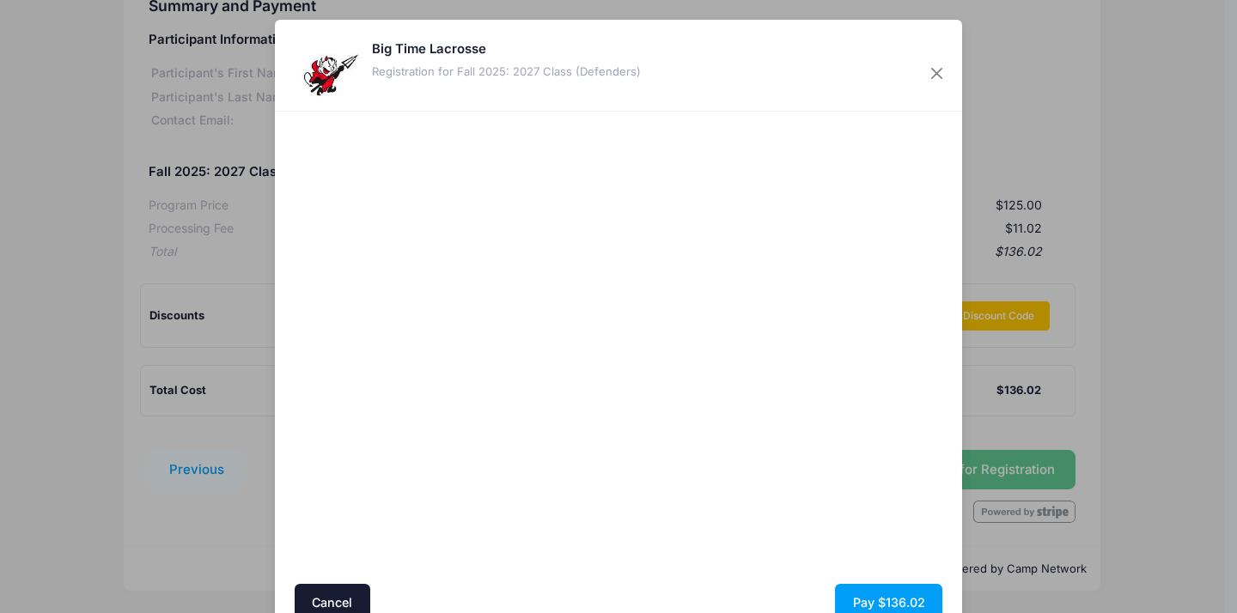
click at [650, 532] on div at bounding box center [785, 348] width 316 height 456
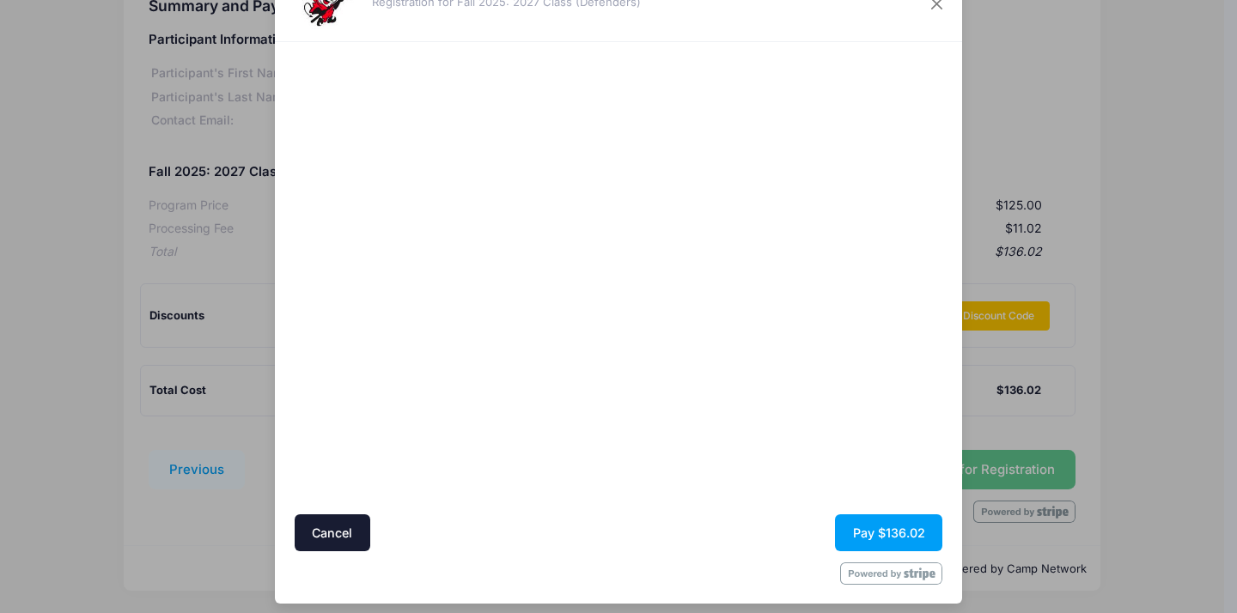
scroll to position [80, 0]
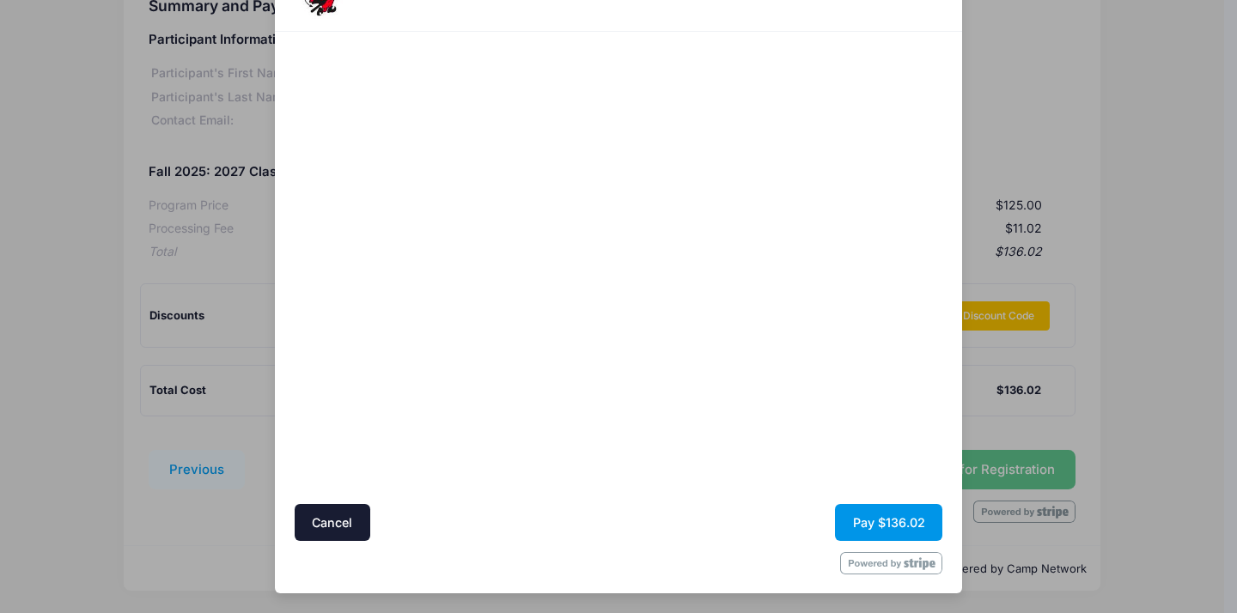
click at [873, 527] on button "Pay $136.02" at bounding box center [888, 522] width 107 height 37
